Goal: Navigation & Orientation: Understand site structure

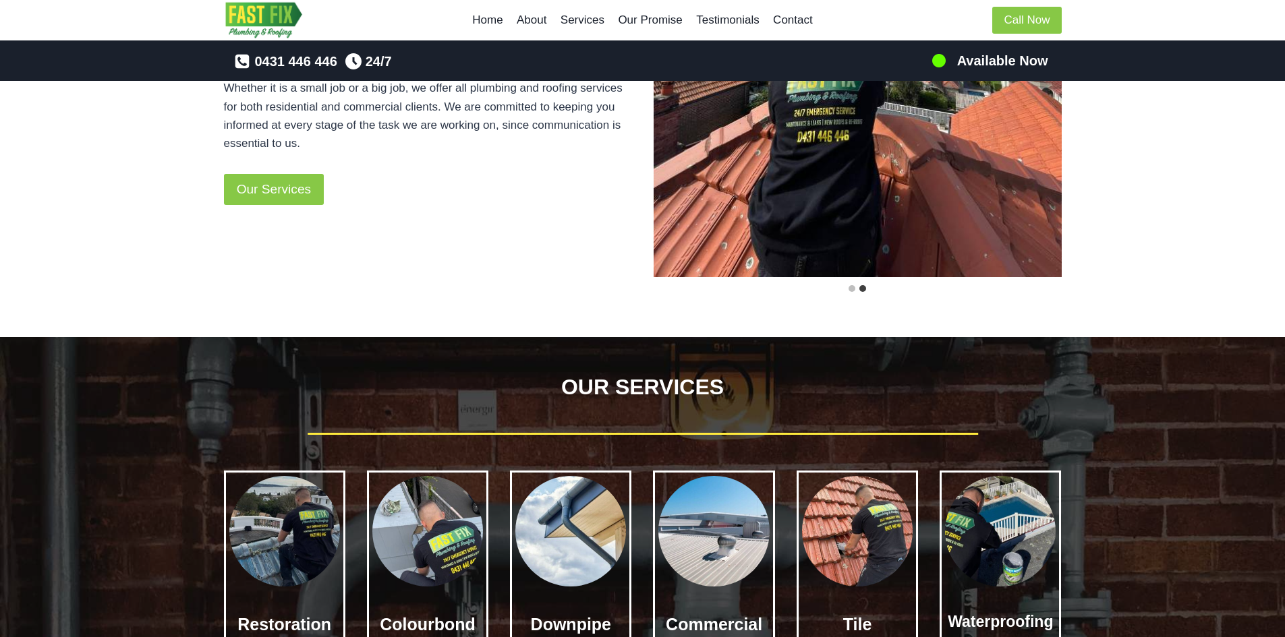
scroll to position [811, 0]
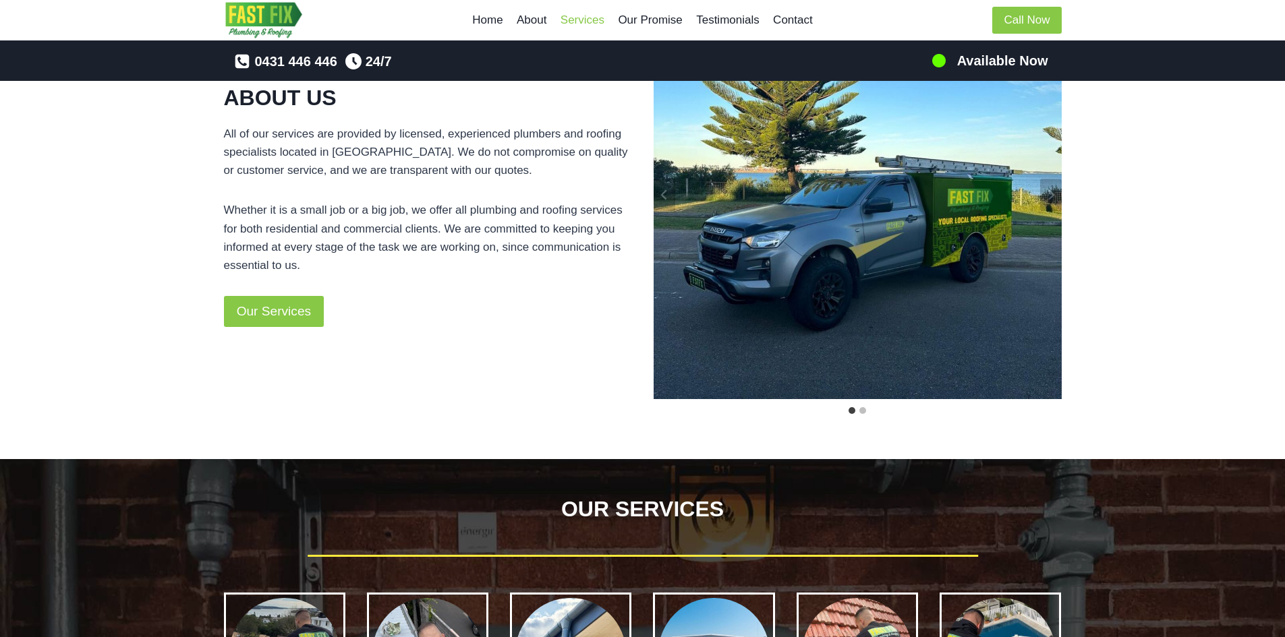
click at [576, 18] on link "Services" at bounding box center [583, 20] width 58 height 32
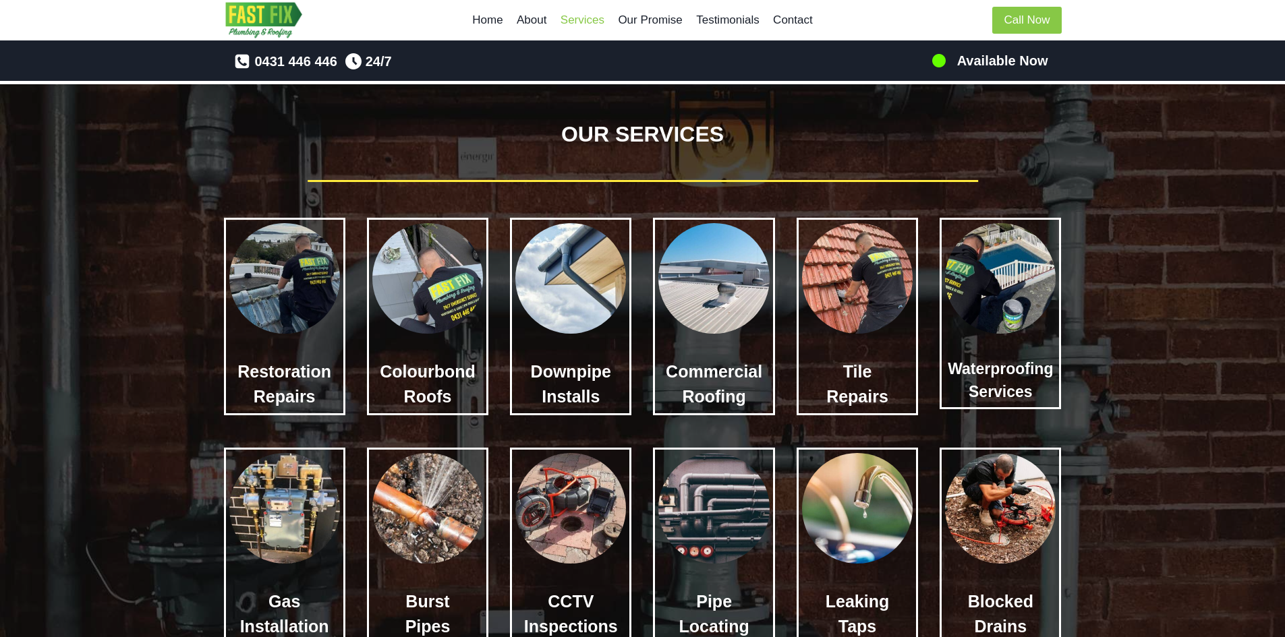
scroll to position [1189, 0]
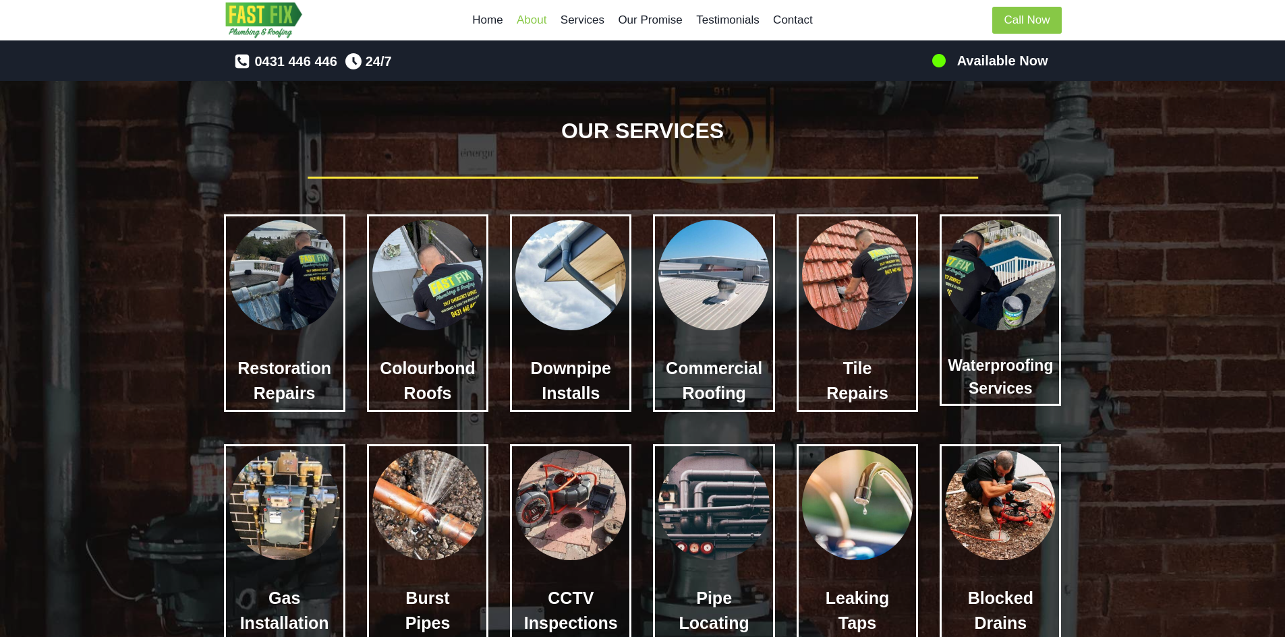
click at [536, 20] on link "About" at bounding box center [532, 20] width 44 height 32
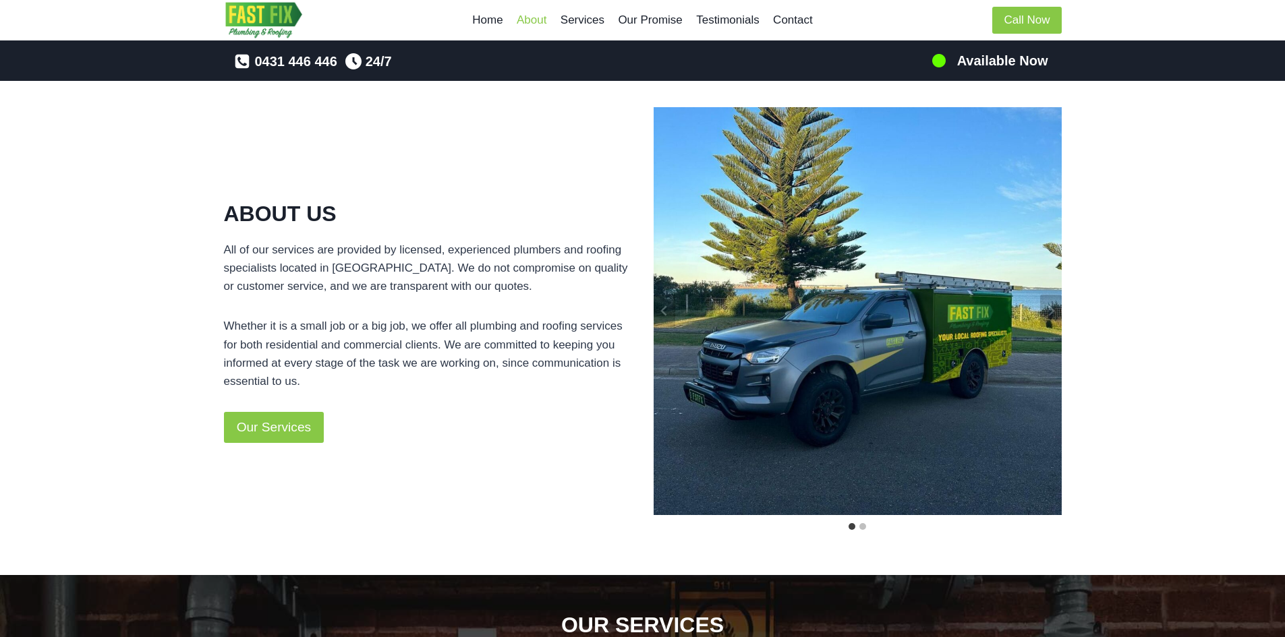
scroll to position [679, 0]
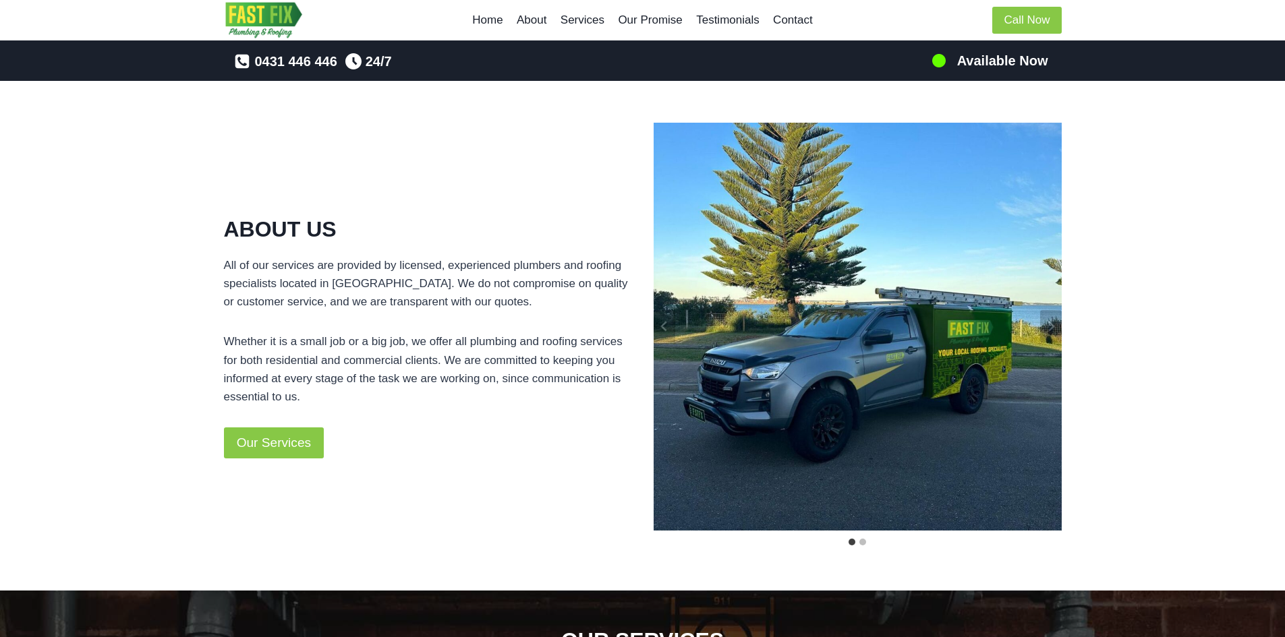
click at [486, 18] on link "Home" at bounding box center [487, 20] width 45 height 32
